Goal: Task Accomplishment & Management: Use online tool/utility

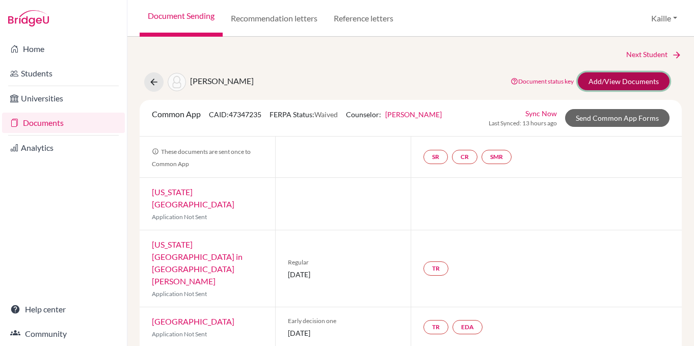
click at [610, 84] on link "Add/View Documents" at bounding box center [624, 81] width 92 height 18
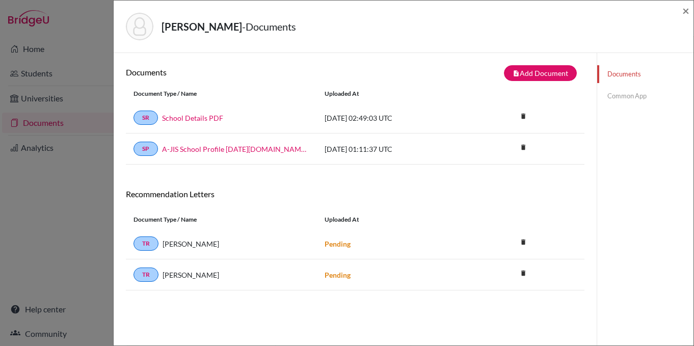
click at [642, 93] on link "Common App" at bounding box center [645, 96] width 96 height 18
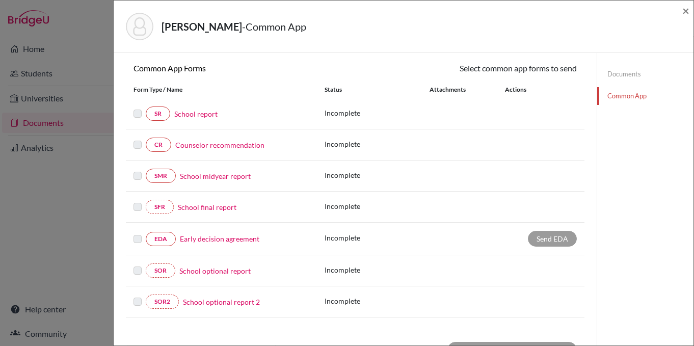
scroll to position [103, 0]
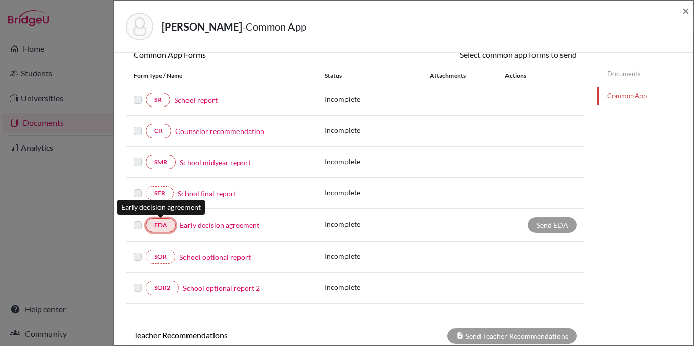
click at [163, 225] on link "EDA" at bounding box center [161, 225] width 30 height 14
click at [157, 232] on link "EDA" at bounding box center [161, 225] width 30 height 14
click at [157, 231] on link "EDA" at bounding box center [161, 225] width 30 height 14
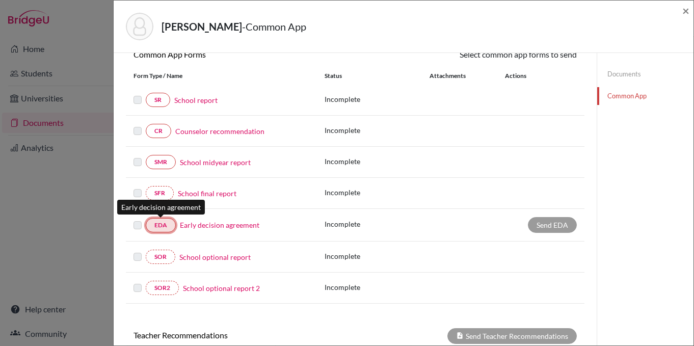
click at [157, 231] on link "EDA" at bounding box center [161, 225] width 30 height 14
click at [168, 224] on link "EDA" at bounding box center [161, 225] width 30 height 14
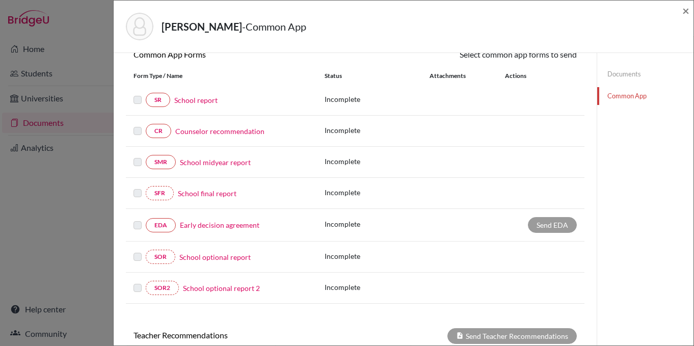
click at [562, 232] on div "Send EDA" at bounding box center [552, 225] width 49 height 16
click at [169, 232] on div "EDA Early decision agreement Incomplete Send EDA" at bounding box center [355, 225] width 459 height 33
click at [167, 223] on link "EDA" at bounding box center [161, 225] width 30 height 14
click at [167, 230] on link "EDA" at bounding box center [161, 225] width 30 height 14
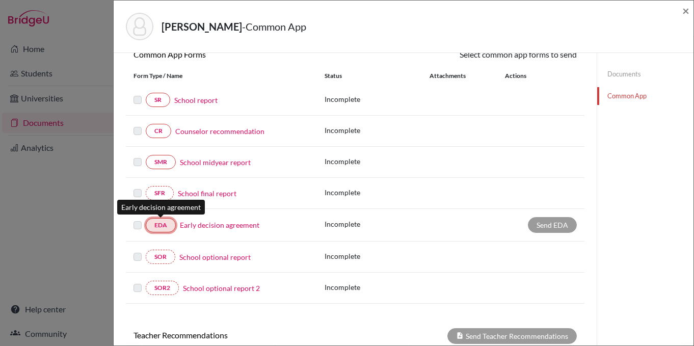
click at [167, 230] on link "EDA" at bounding box center [161, 225] width 30 height 14
